Goal: Task Accomplishment & Management: Manage account settings

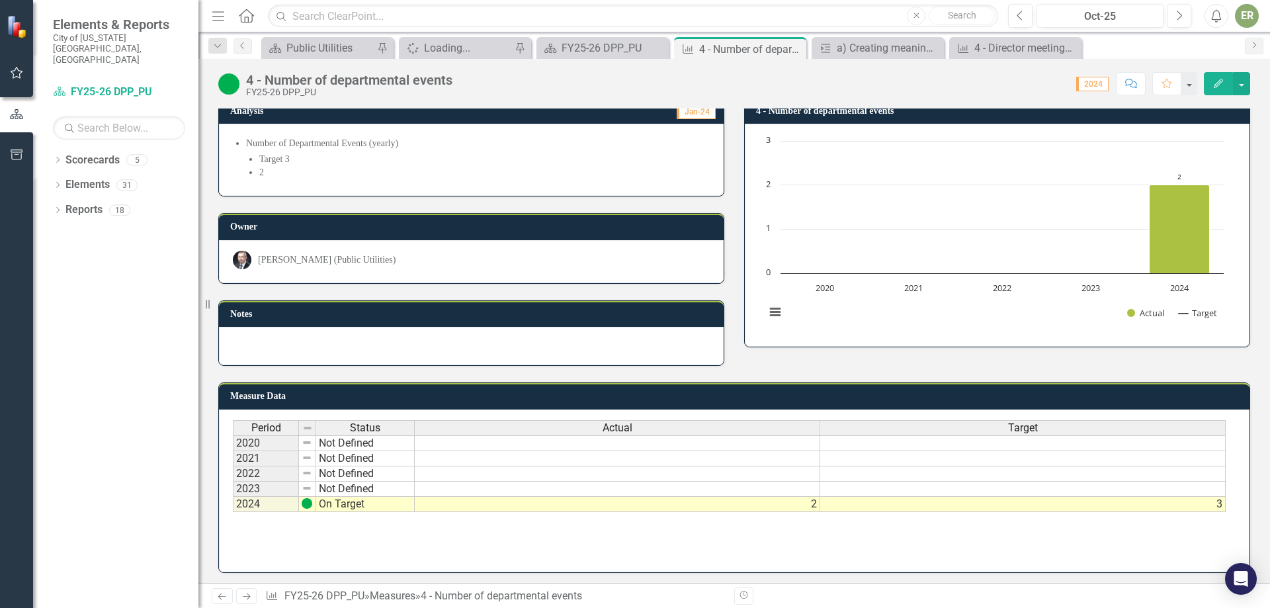
scroll to position [14, 0]
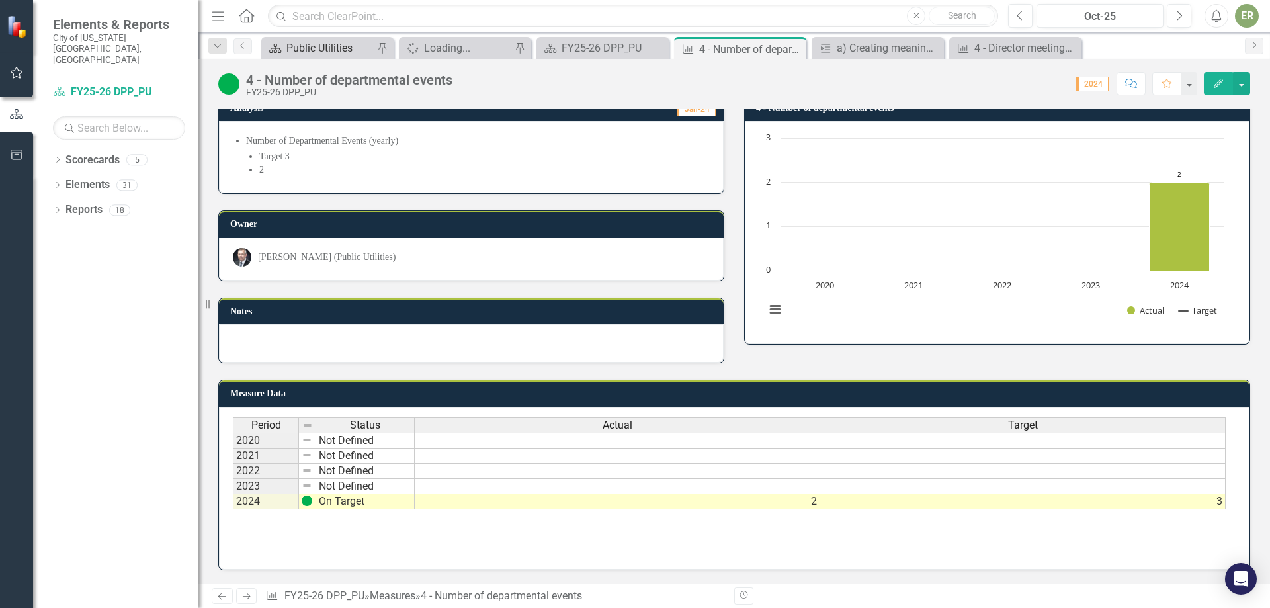
click at [327, 46] on div "Public Utilities" at bounding box center [329, 48] width 87 height 17
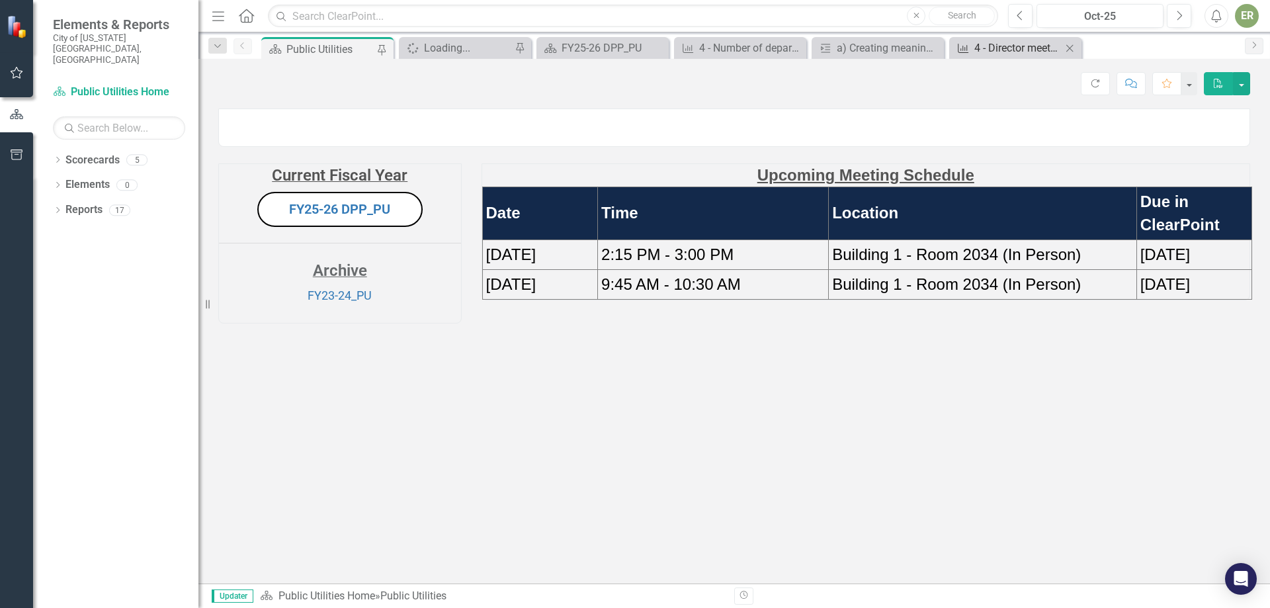
click at [1022, 51] on div "4 - Director meetings with each bureau" at bounding box center [1018, 48] width 87 height 17
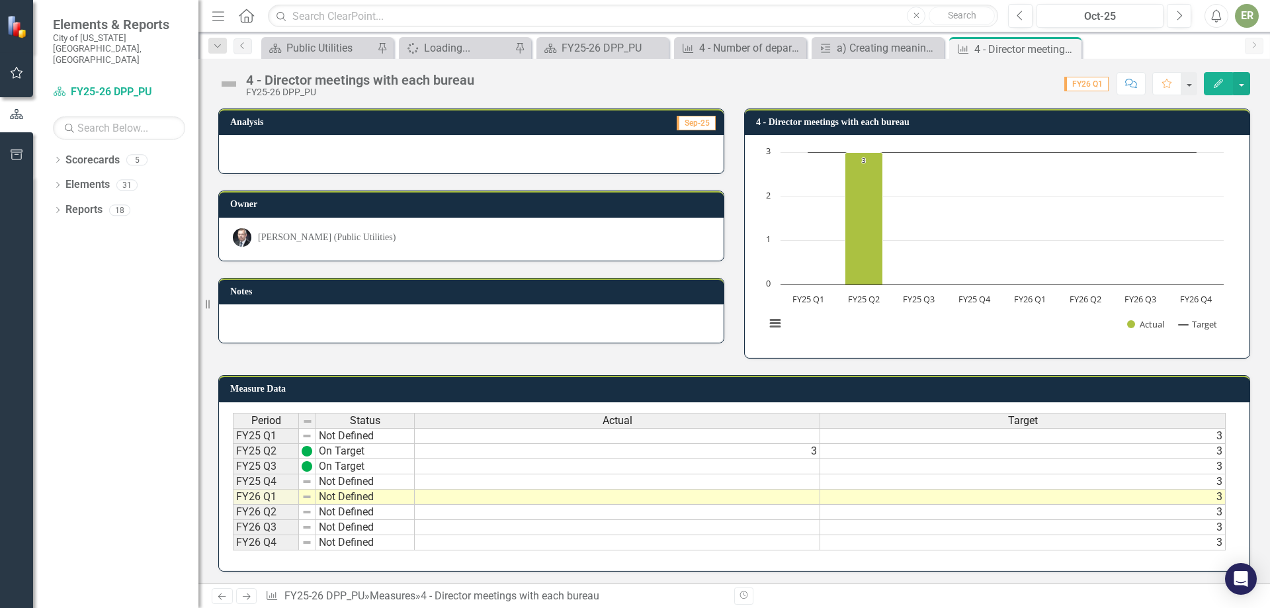
drag, startPoint x: 1067, startPoint y: 49, endPoint x: 1058, endPoint y: 48, distance: 9.4
click at [0, 0] on icon "Close" at bounding box center [0, 0] width 0 height 0
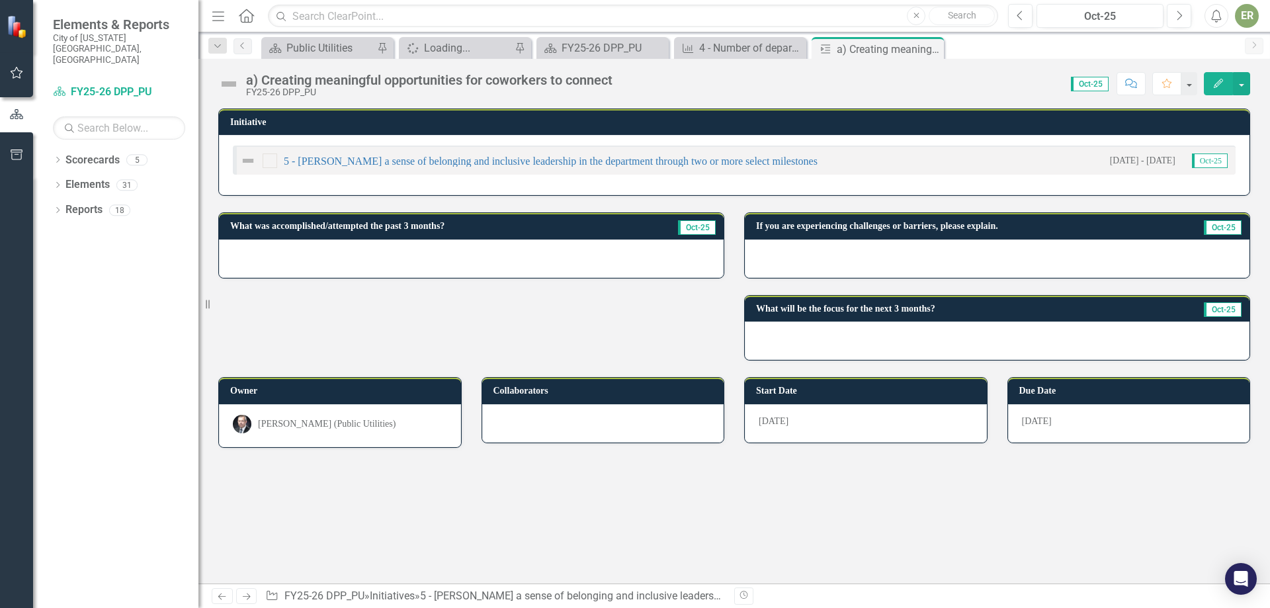
drag, startPoint x: 935, startPoint y: 52, endPoint x: 826, endPoint y: 47, distance: 108.6
click at [0, 0] on icon "Close" at bounding box center [0, 0] width 0 height 0
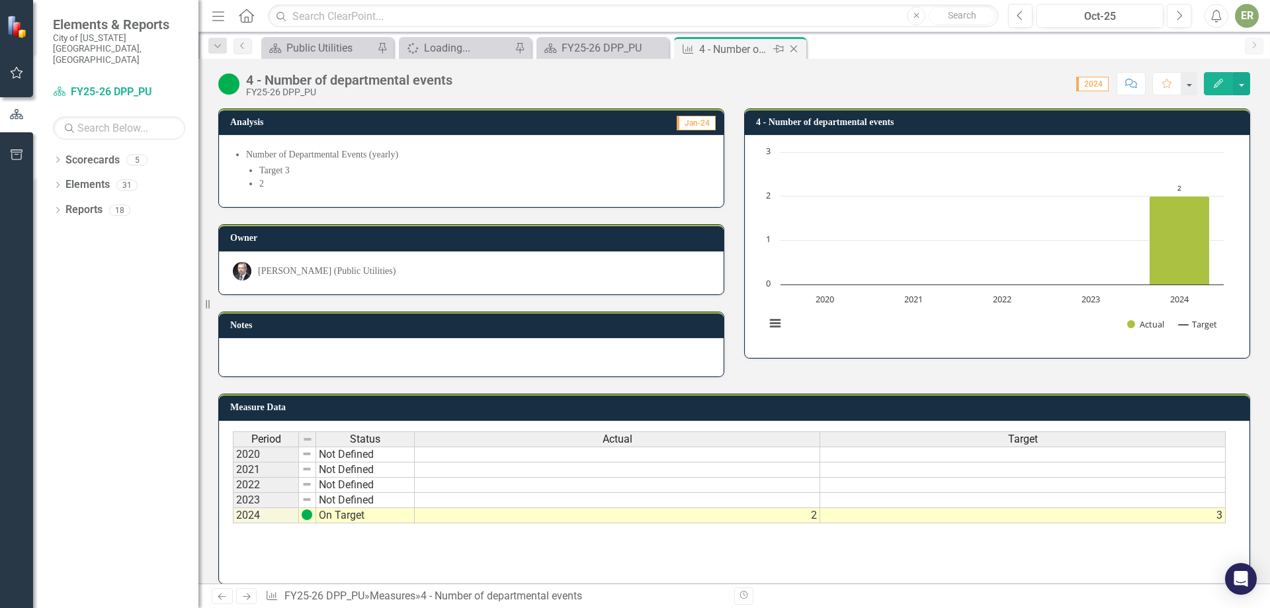
click at [748, 46] on div "4 - Number of departmental events" at bounding box center [734, 49] width 71 height 17
click at [802, 50] on div "Close" at bounding box center [795, 49] width 17 height 17
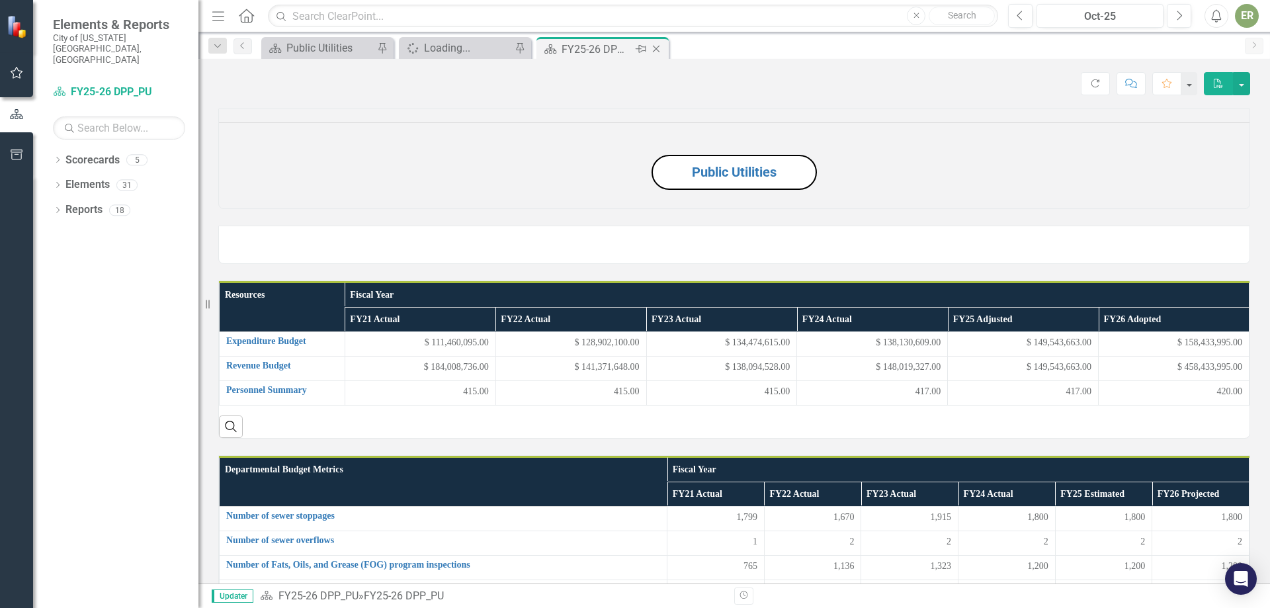
click at [584, 42] on div "FY25-26 DPP_PU" at bounding box center [597, 49] width 71 height 17
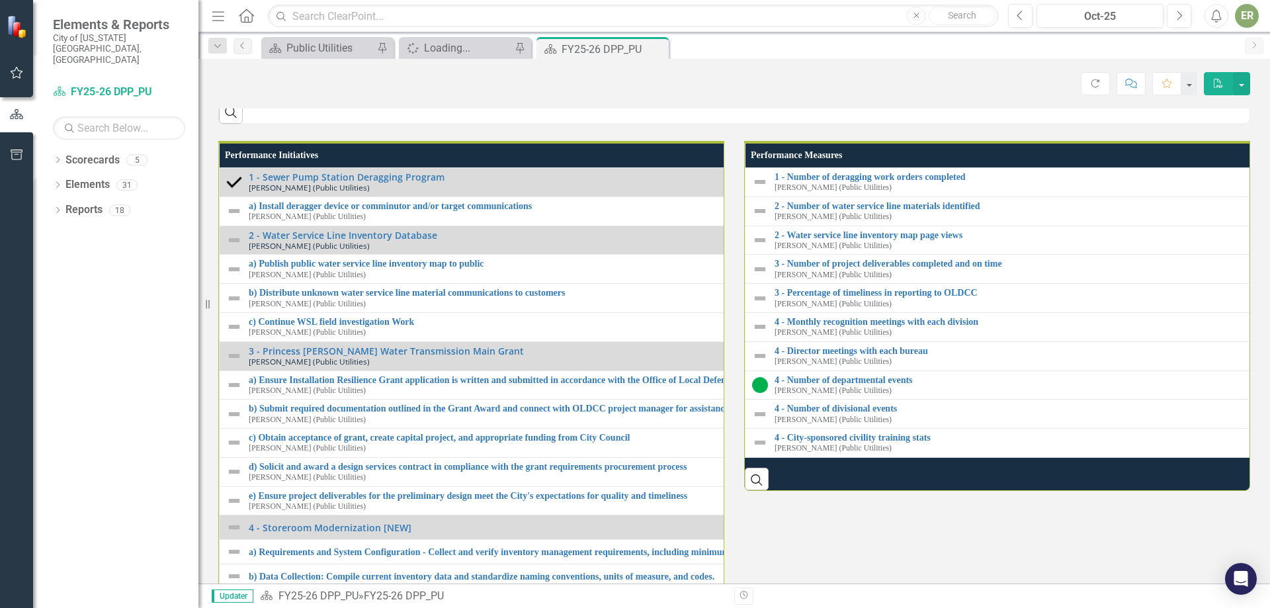
scroll to position [1405, 0]
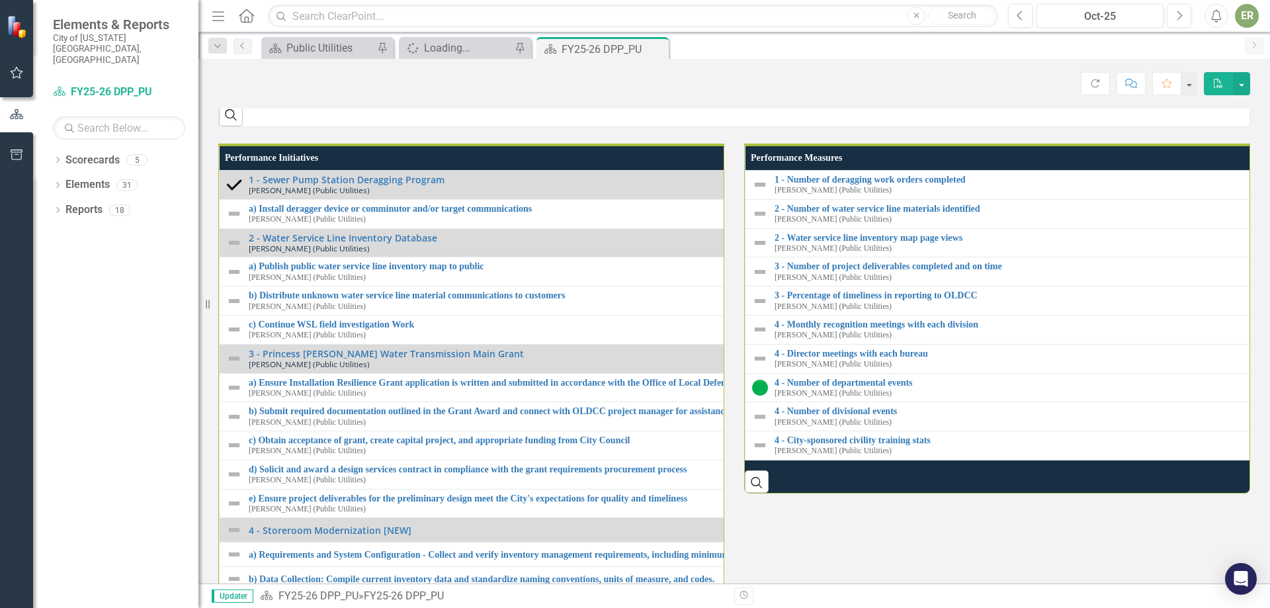
click at [422, 55] on p "Creating meaningful opportunities for coworkers to connect • Hosted monthly rec…" at bounding box center [513, 20] width 281 height 69
click at [423, 55] on p "Creating meaningful opportunities for coworkers to connect • Hosted monthly rec…" at bounding box center [513, 20] width 281 height 69
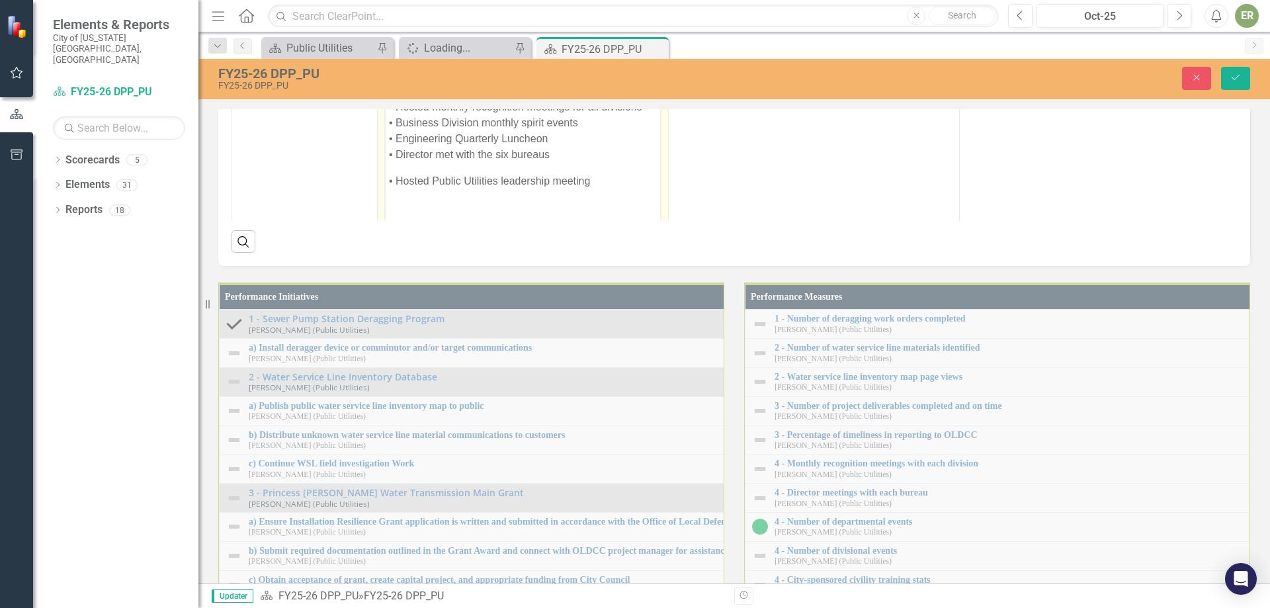
scroll to position [0, 0]
click at [444, 120] on p "Creating meaningful opportunities for coworkers to connect • Hosted monthly rec…" at bounding box center [523, 114] width 268 height 95
click at [458, 137] on p "Creating meaningful opportunities for coworkers to connect • Hosted monthly rec…" at bounding box center [523, 114] width 268 height 95
click at [502, 134] on p "Creating meaningful opportunities for coworkers to connect • Hosted monthly rec…" at bounding box center [523, 114] width 268 height 95
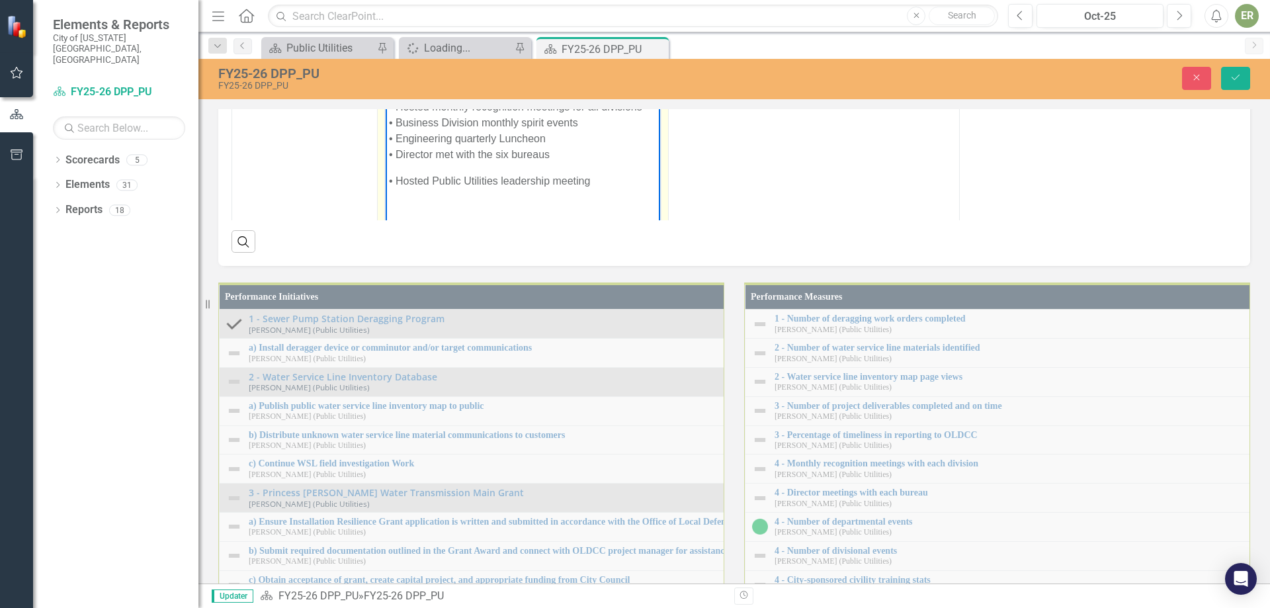
click at [498, 138] on p "Creating meaningful opportunities for coworkers to connect • Hosted monthly rec…" at bounding box center [523, 114] width 268 height 95
click at [503, 138] on p "Creating meaningful opportunities for coworkers to connect • Hosted monthly rec…" at bounding box center [523, 114] width 268 height 95
click at [1231, 77] on icon "Save" at bounding box center [1236, 77] width 12 height 9
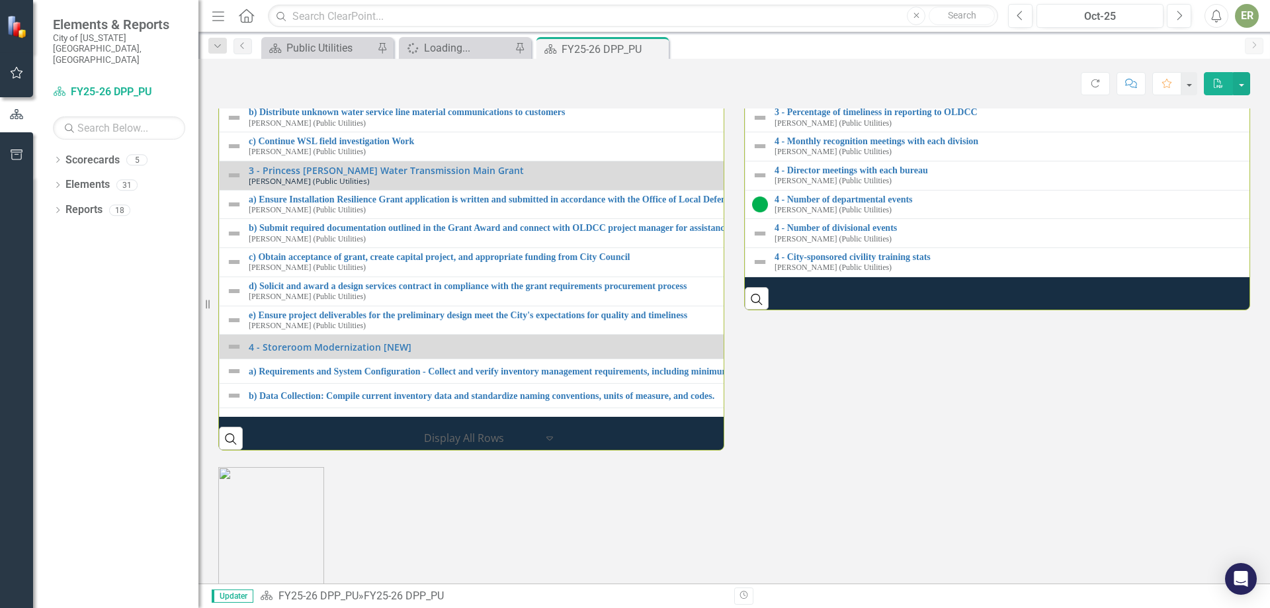
scroll to position [1786, 0]
